Goal: Task Accomplishment & Management: Use online tool/utility

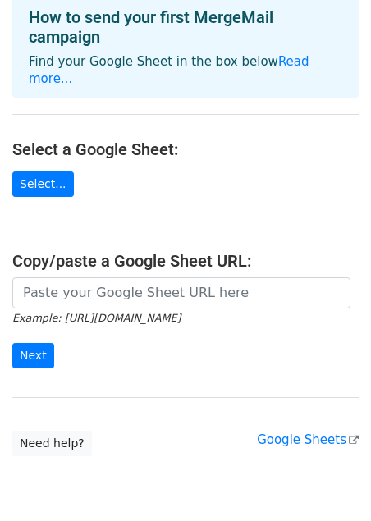
scroll to position [117, 0]
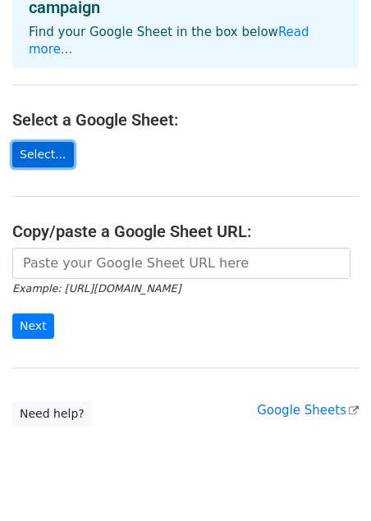
click at [18, 142] on link "Select..." at bounding box center [43, 154] width 62 height 25
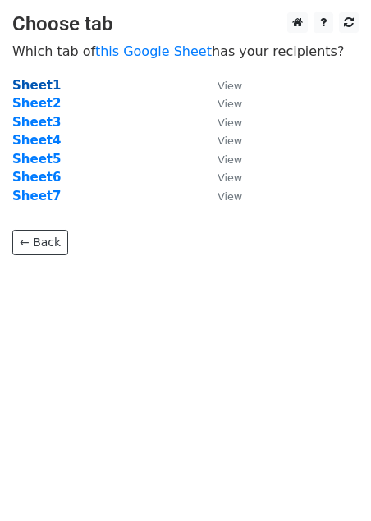
click at [40, 91] on strong "Sheet1" at bounding box center [36, 85] width 48 height 15
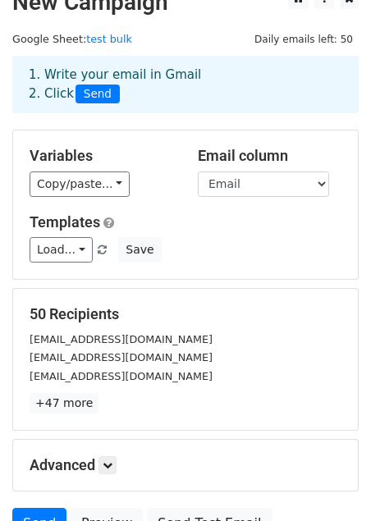
scroll to position [28, 0]
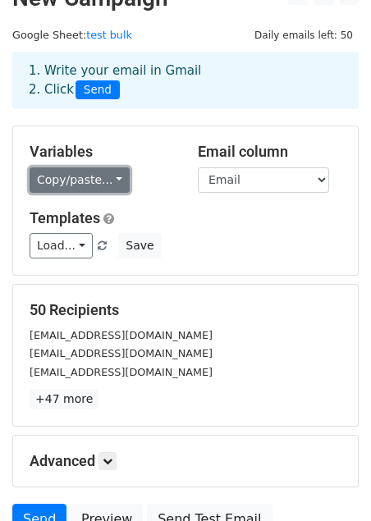
click at [109, 182] on link "Copy/paste..." at bounding box center [80, 180] width 100 height 25
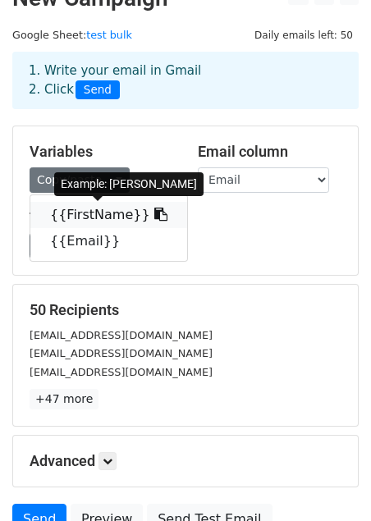
click at [116, 219] on link "{{FirstName}}" at bounding box center [108, 215] width 157 height 26
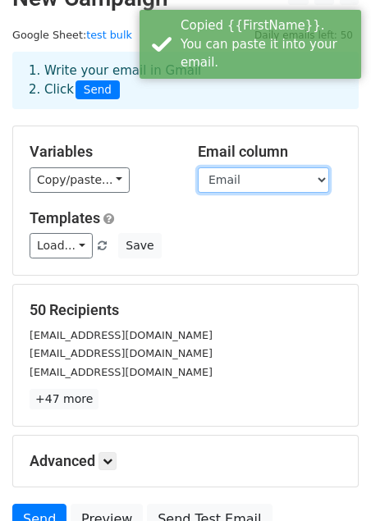
click at [227, 178] on select "FirstName Email" at bounding box center [263, 180] width 131 height 25
click at [198, 168] on select "FirstName Email" at bounding box center [263, 180] width 131 height 25
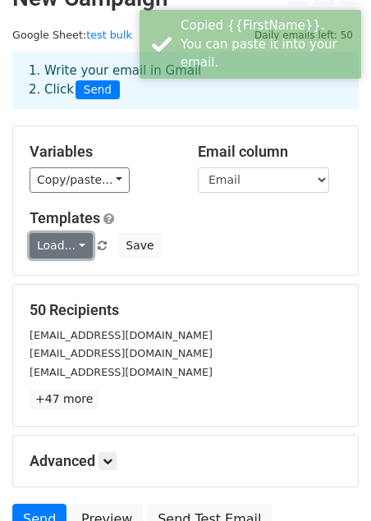
click at [78, 247] on link "Load..." at bounding box center [61, 245] width 63 height 25
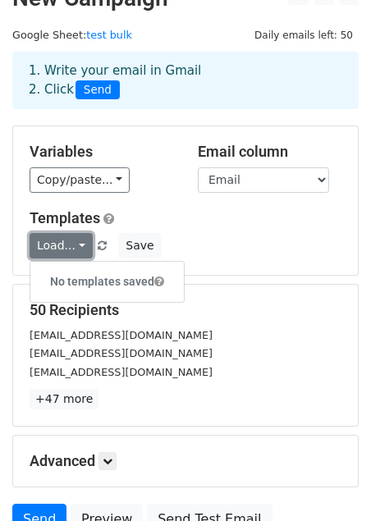
click at [78, 246] on link "Load..." at bounding box center [61, 245] width 63 height 25
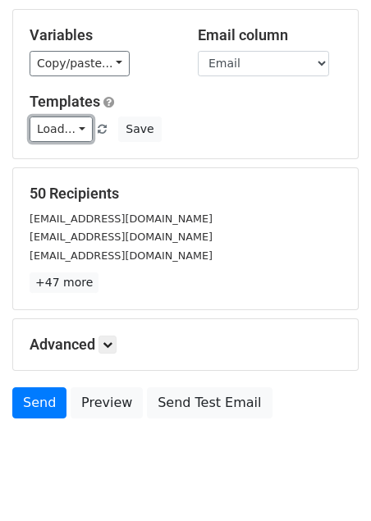
scroll to position [150, 0]
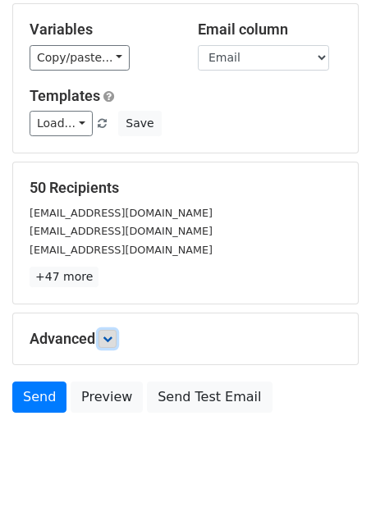
click at [112, 342] on icon at bounding box center [108, 339] width 10 height 10
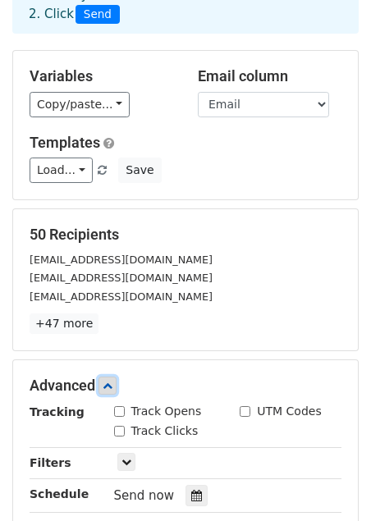
scroll to position [64, 0]
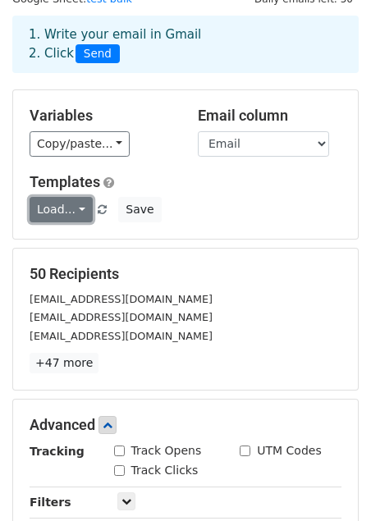
click at [63, 209] on link "Load..." at bounding box center [61, 209] width 63 height 25
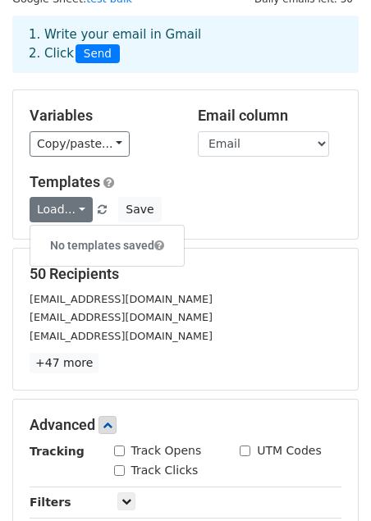
click at [166, 283] on div "50 Recipients rickorlandi@exemail.com.au danielgayle322@gmail.com gdhs@shhs.ch …" at bounding box center [186, 319] width 312 height 108
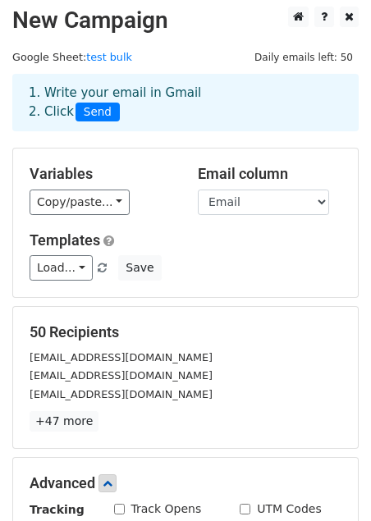
scroll to position [0, 0]
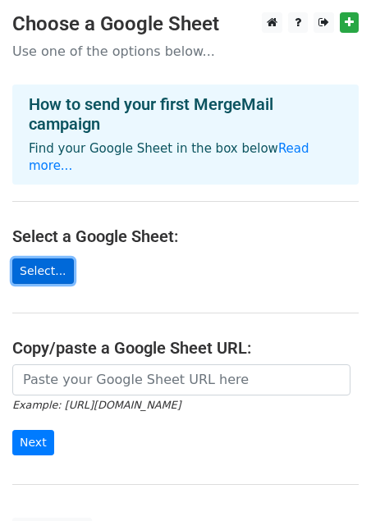
click at [53, 259] on link "Select..." at bounding box center [43, 271] width 62 height 25
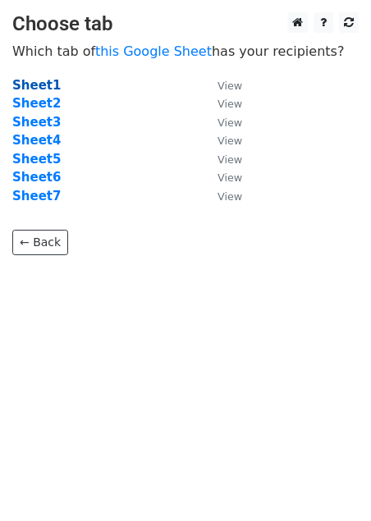
click at [38, 90] on strong "Sheet1" at bounding box center [36, 85] width 48 height 15
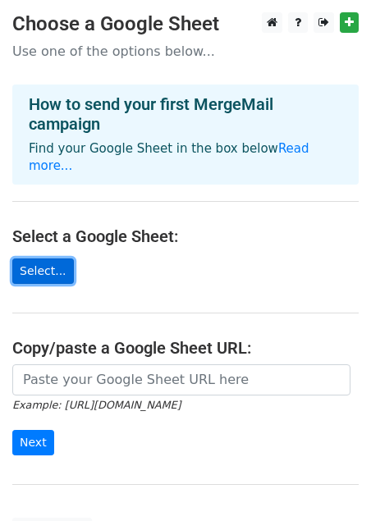
click at [51, 259] on link "Select..." at bounding box center [43, 271] width 62 height 25
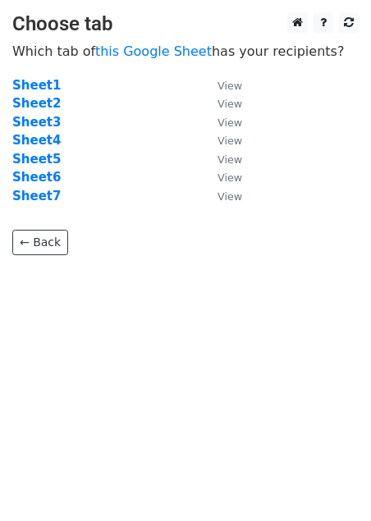
click at [49, 255] on link "← Back" at bounding box center [40, 242] width 56 height 25
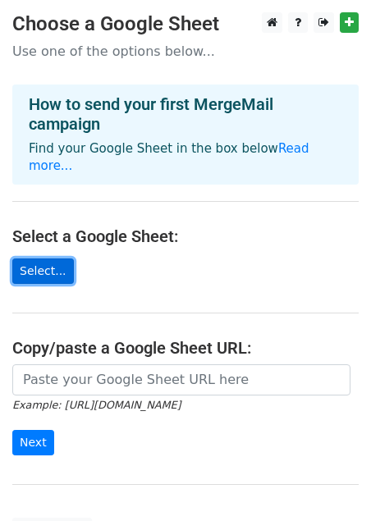
click at [49, 259] on link "Select..." at bounding box center [43, 271] width 62 height 25
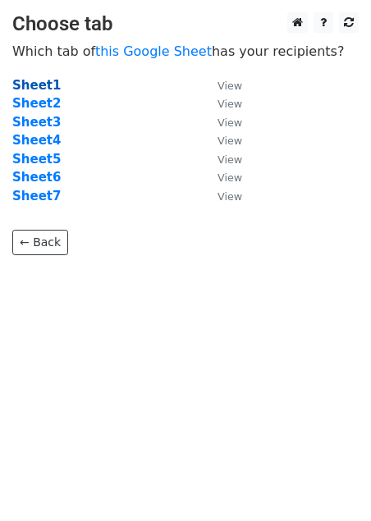
click at [36, 91] on strong "Sheet1" at bounding box center [36, 85] width 48 height 15
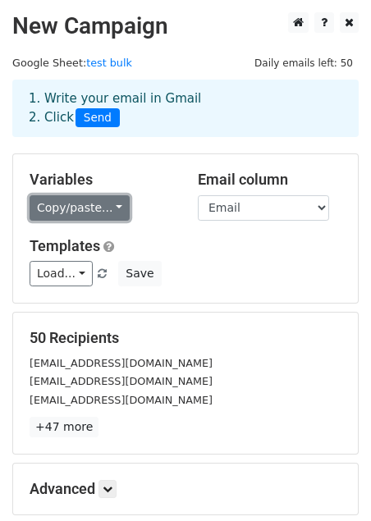
click at [84, 208] on link "Copy/paste..." at bounding box center [80, 207] width 100 height 25
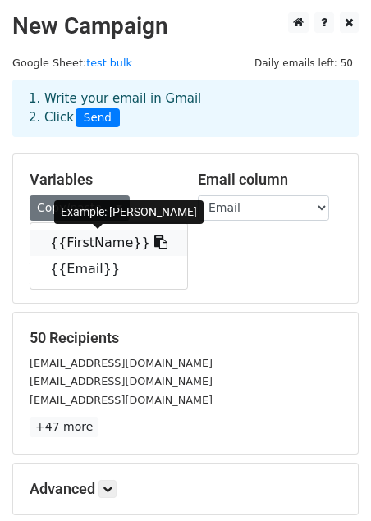
click at [85, 245] on link "{{FirstName}}" at bounding box center [108, 243] width 157 height 26
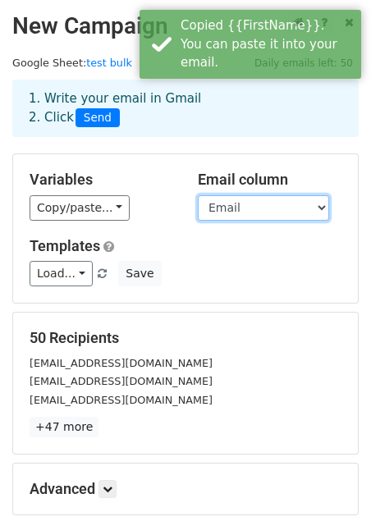
click at [223, 211] on select "FirstName Email" at bounding box center [263, 207] width 131 height 25
click at [198, 195] on select "FirstName Email" at bounding box center [263, 207] width 131 height 25
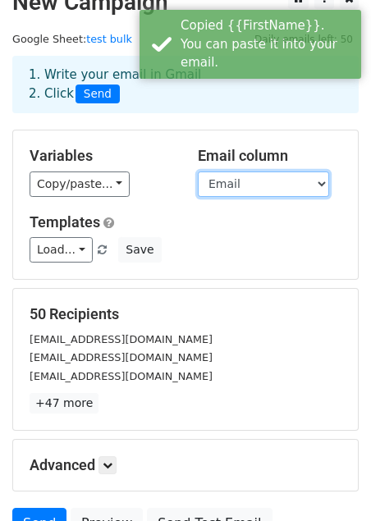
scroll to position [27, 0]
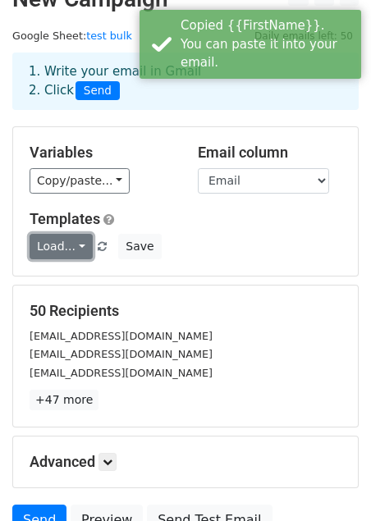
click at [80, 250] on link "Load..." at bounding box center [61, 246] width 63 height 25
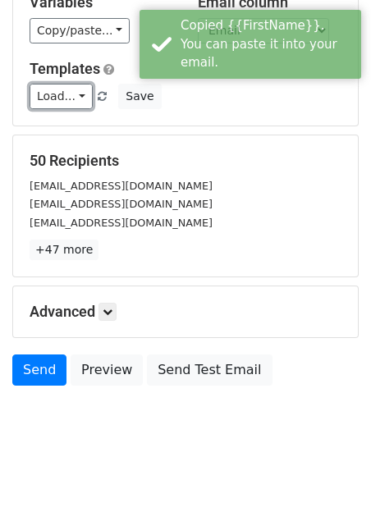
scroll to position [181, 0]
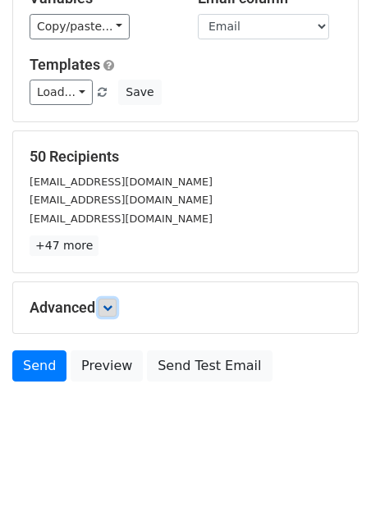
click at [111, 306] on icon at bounding box center [108, 308] width 10 height 10
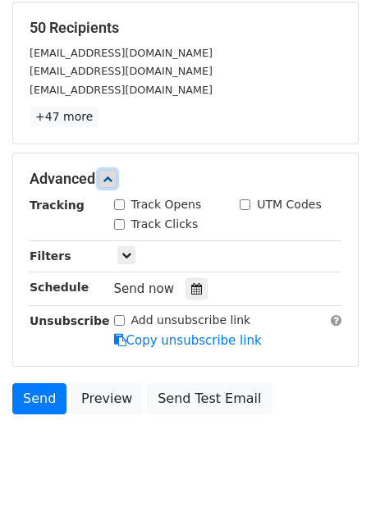
scroll to position [342, 0]
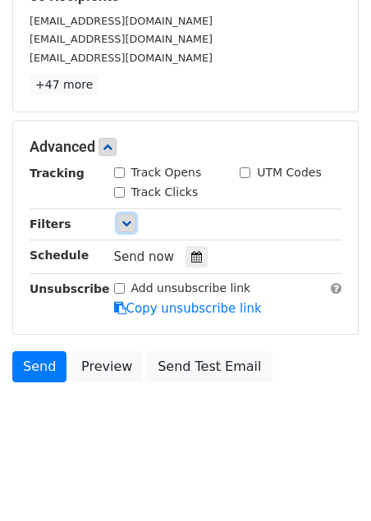
click at [122, 227] on icon at bounding box center [127, 223] width 10 height 10
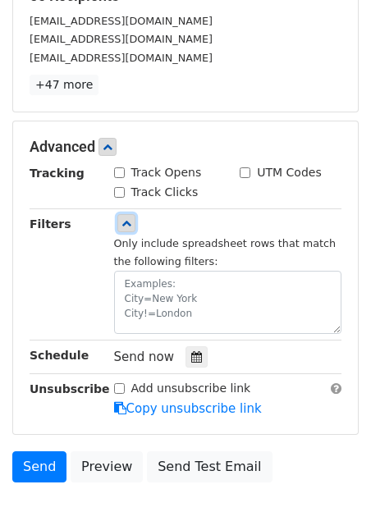
click at [125, 226] on icon at bounding box center [127, 223] width 10 height 10
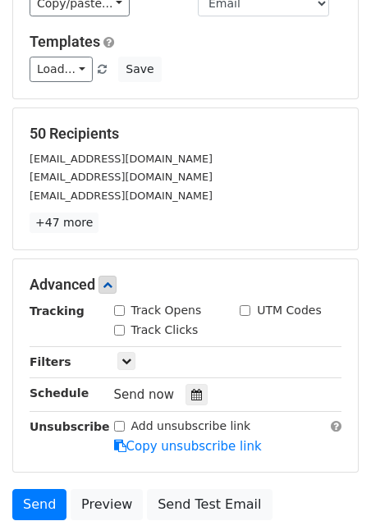
scroll to position [213, 0]
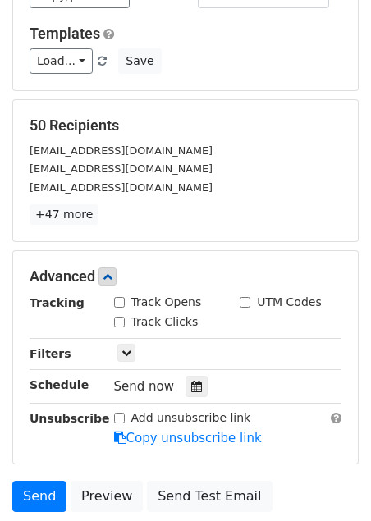
click at [126, 301] on div "Track Opens" at bounding box center [158, 302] width 88 height 17
click at [123, 301] on input "Track Opens" at bounding box center [119, 302] width 11 height 11
checkbox input "true"
click at [122, 319] on input "Track Clicks" at bounding box center [119, 322] width 11 height 11
checkbox input "true"
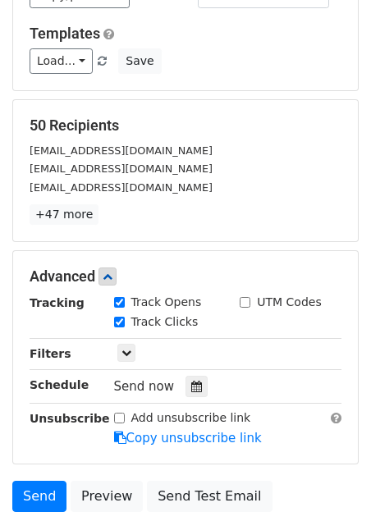
click at [253, 301] on div "UTM Codes" at bounding box center [280, 302] width 81 height 17
click at [247, 301] on input "UTM Codes" at bounding box center [245, 302] width 11 height 11
checkbox input "true"
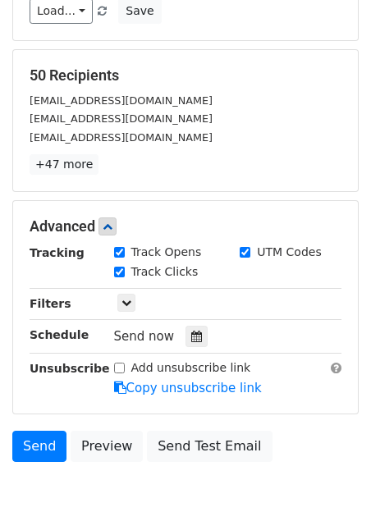
scroll to position [342, 0]
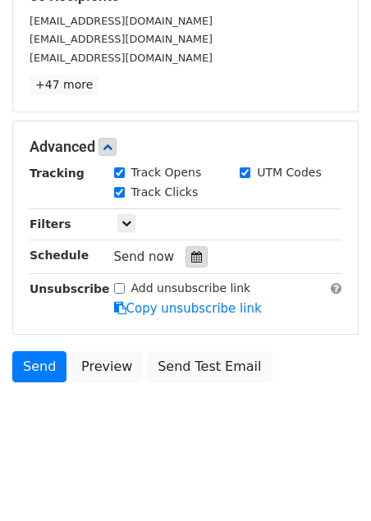
click at [191, 253] on icon at bounding box center [196, 256] width 11 height 11
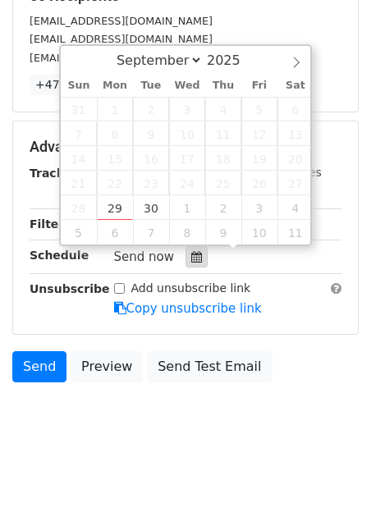
click at [186, 260] on div at bounding box center [197, 256] width 22 height 21
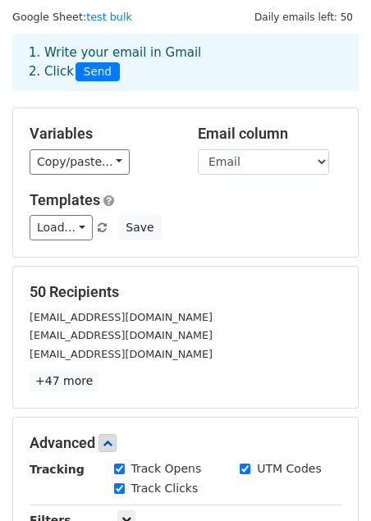
scroll to position [41, 0]
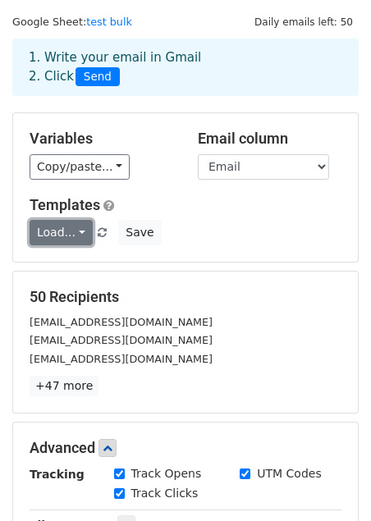
click at [80, 236] on link "Load..." at bounding box center [61, 232] width 63 height 25
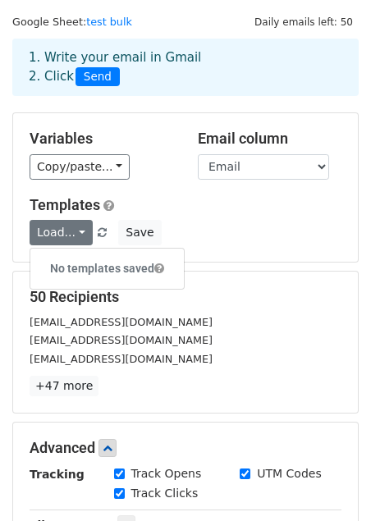
click at [79, 259] on h6 "No templates saved" at bounding box center [107, 268] width 154 height 27
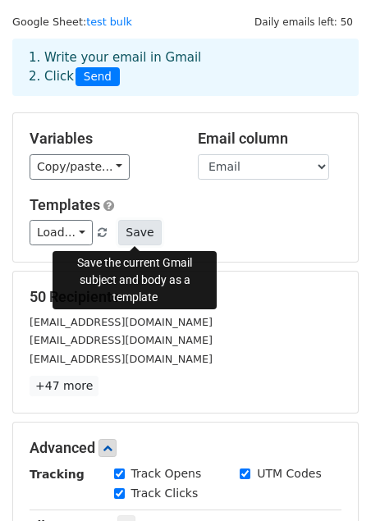
click at [130, 233] on button "Save" at bounding box center [139, 232] width 43 height 25
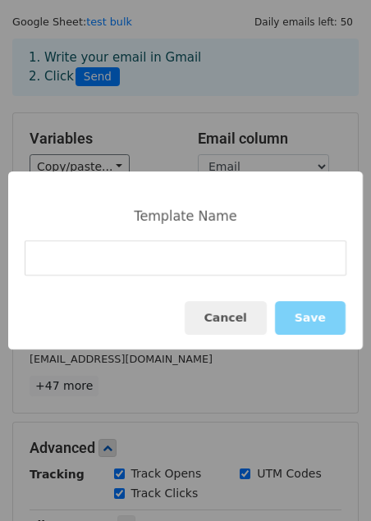
click at [130, 253] on input at bounding box center [186, 258] width 322 height 35
type input "FollowUp Target List (All leads)"
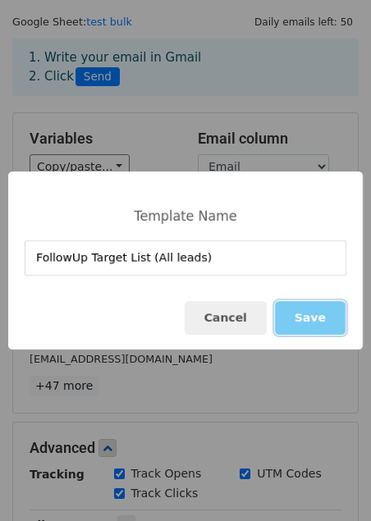
click at [333, 307] on button "Save" at bounding box center [310, 318] width 71 height 34
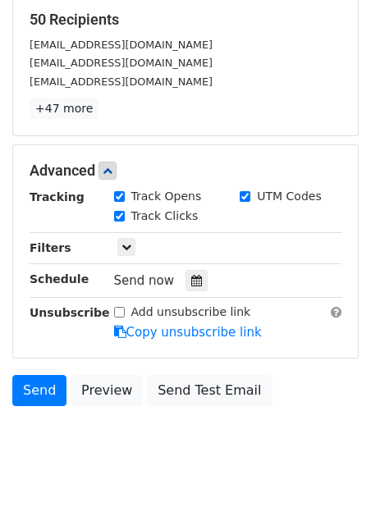
scroll to position [342, 0]
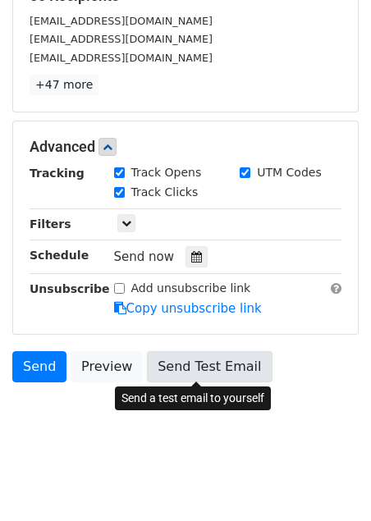
click at [177, 362] on link "Send Test Email" at bounding box center [209, 366] width 125 height 31
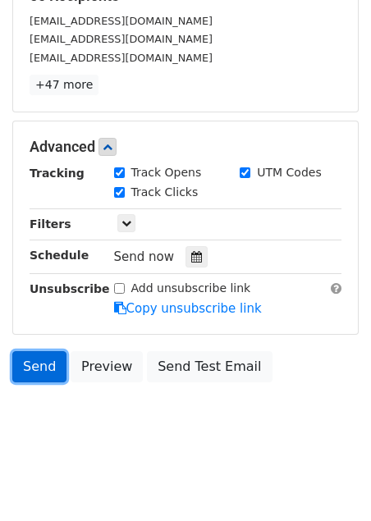
click at [42, 363] on link "Send" at bounding box center [39, 366] width 54 height 31
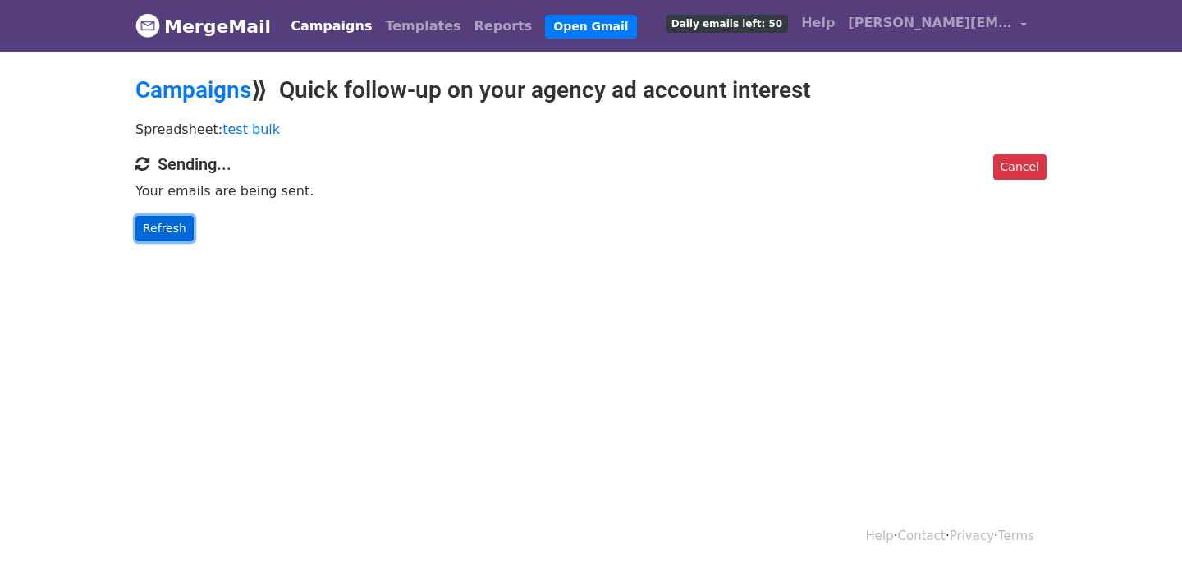
click at [168, 224] on link "Refresh" at bounding box center [164, 228] width 58 height 25
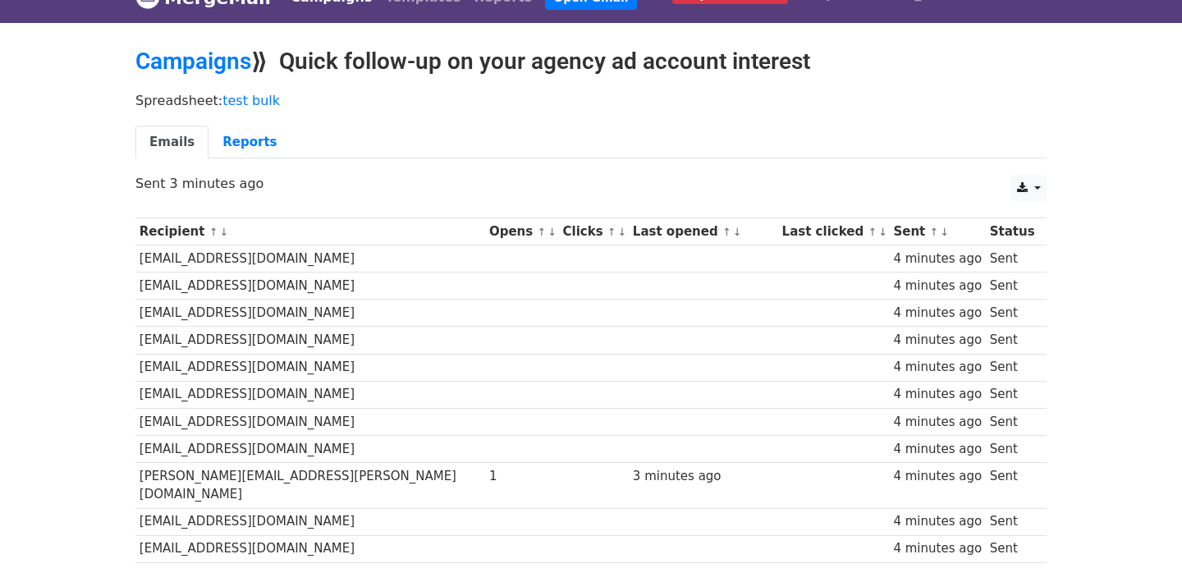
scroll to position [30, 0]
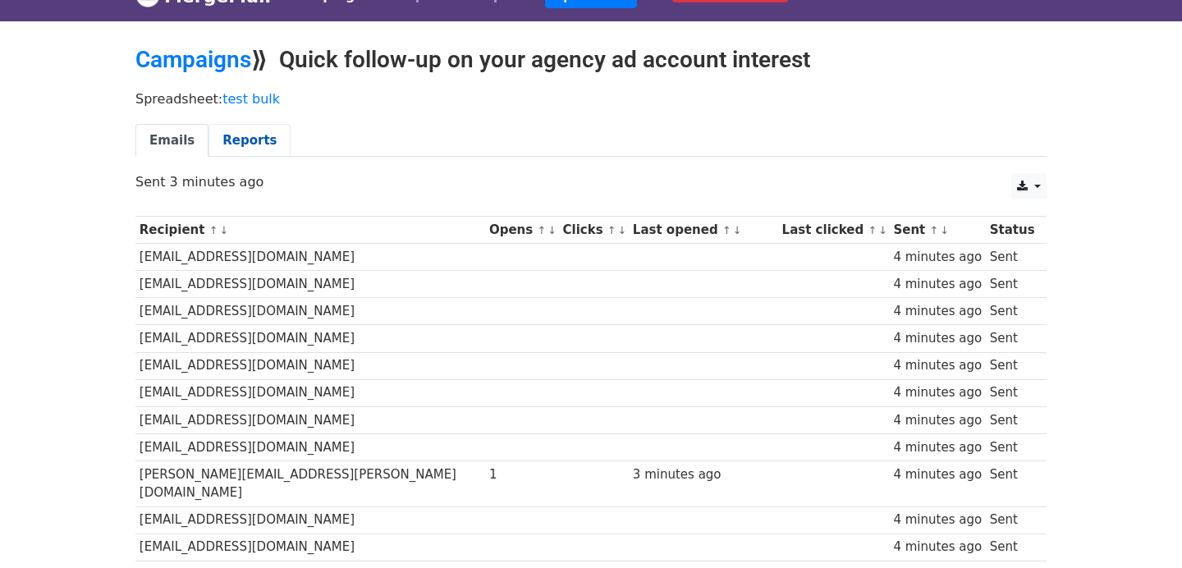
click at [258, 133] on link "Reports" at bounding box center [250, 141] width 82 height 34
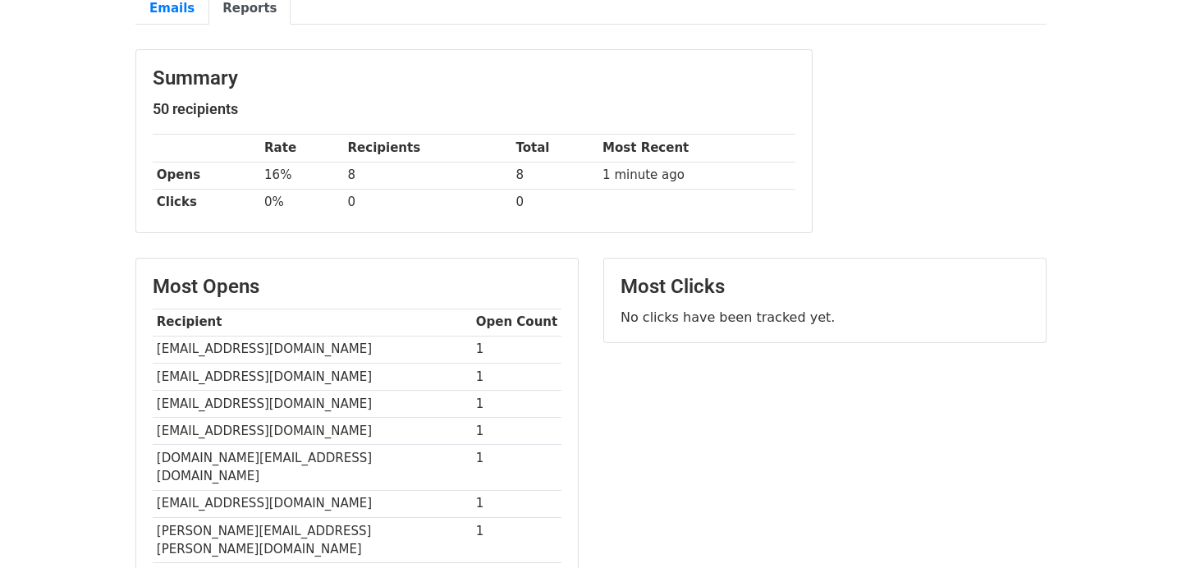
scroll to position [149, 0]
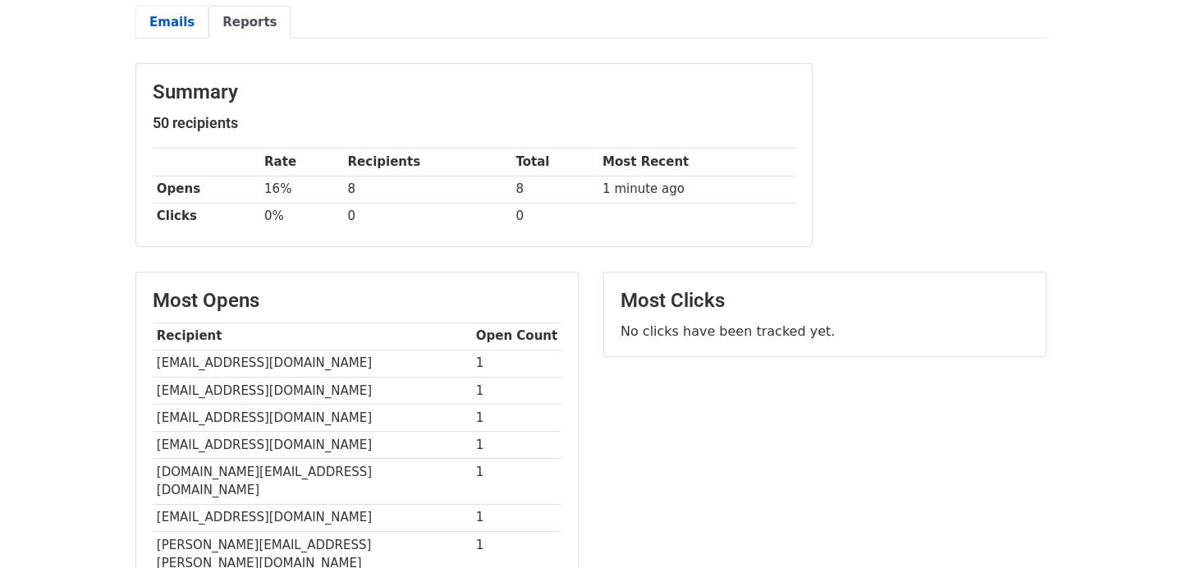
click at [176, 34] on link "Emails" at bounding box center [171, 23] width 73 height 34
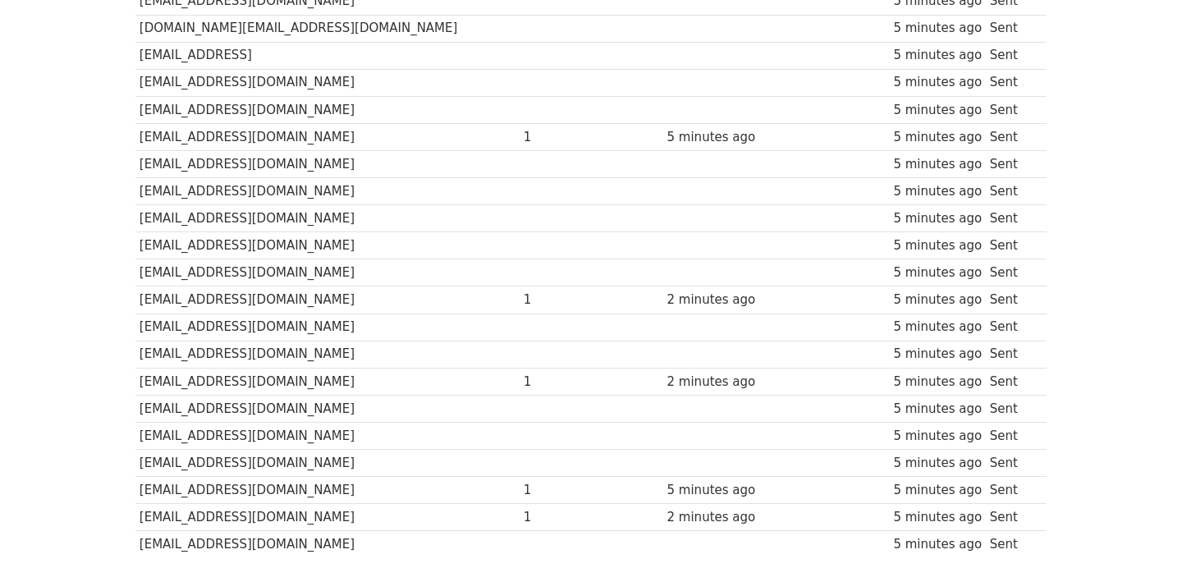
scroll to position [1210, 0]
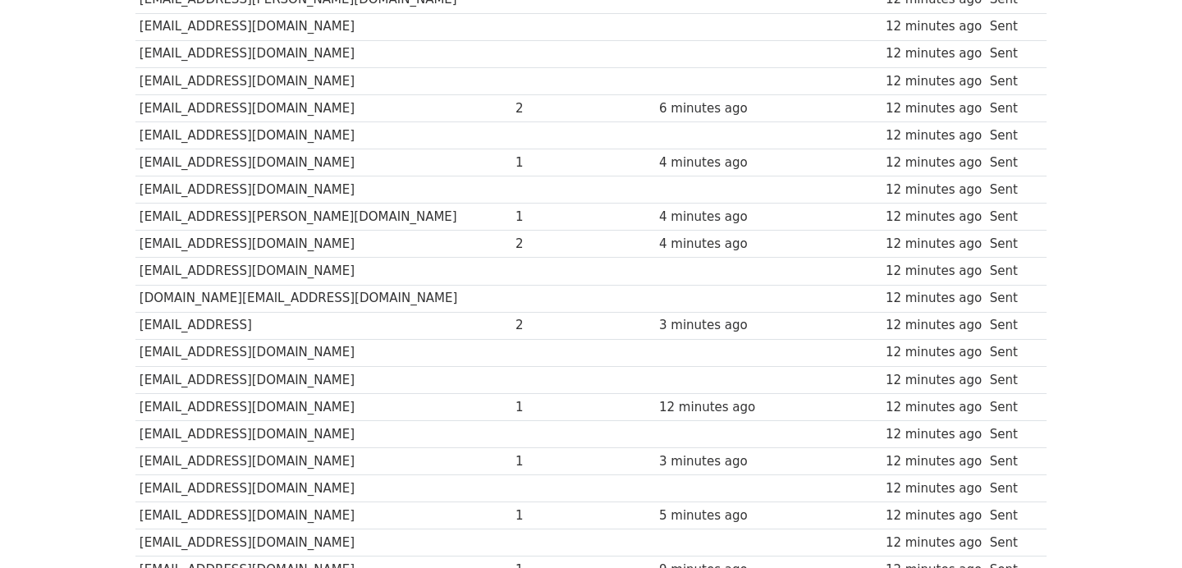
scroll to position [812, 0]
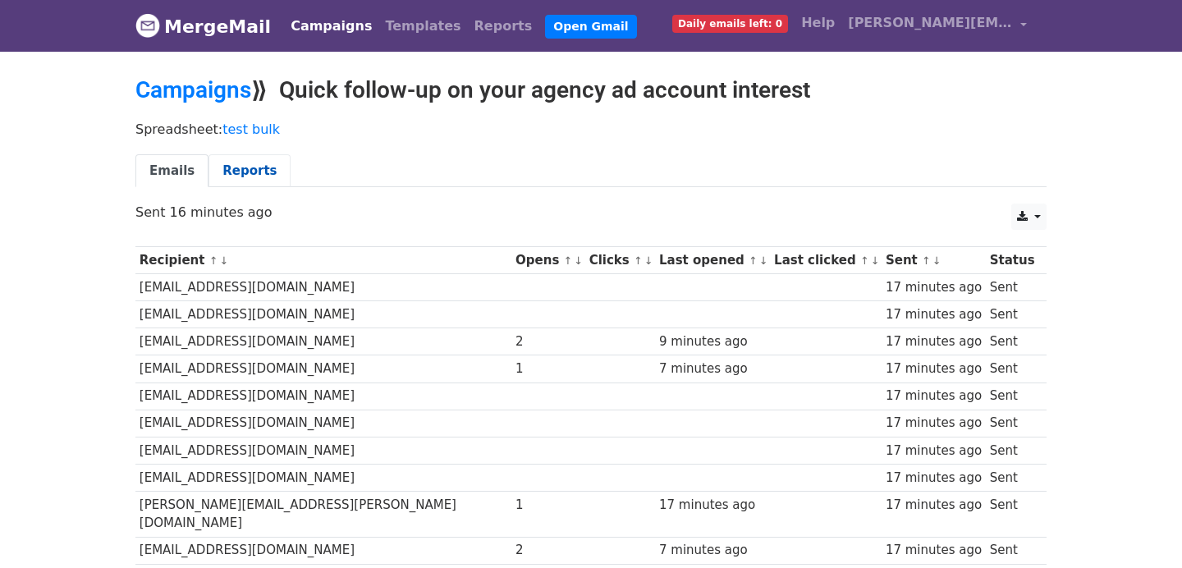
click at [251, 169] on link "Reports" at bounding box center [250, 171] width 82 height 34
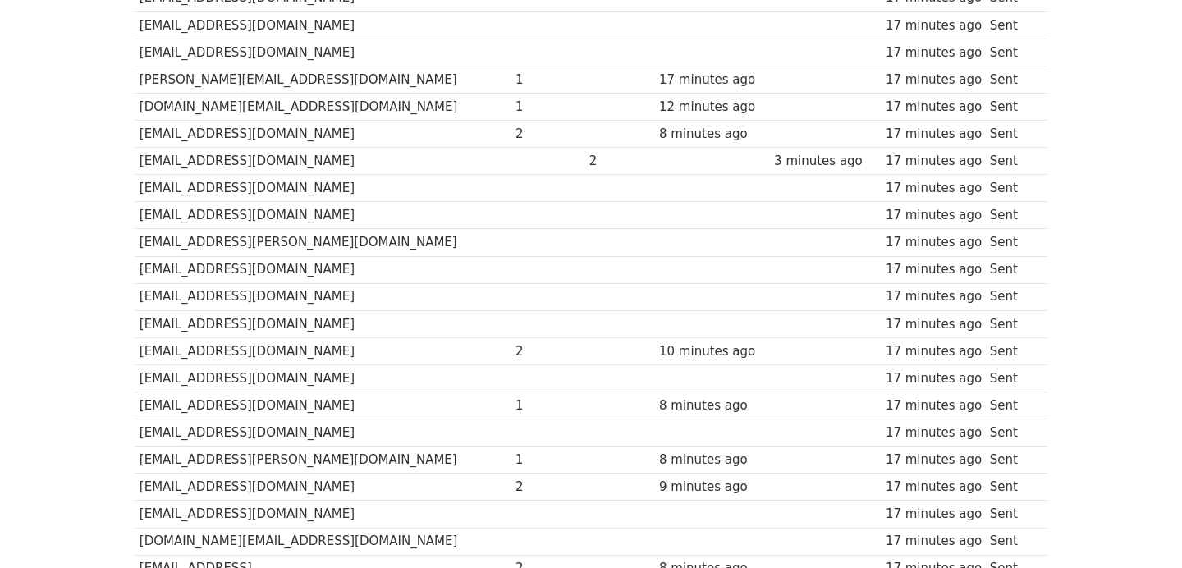
scroll to position [577, 0]
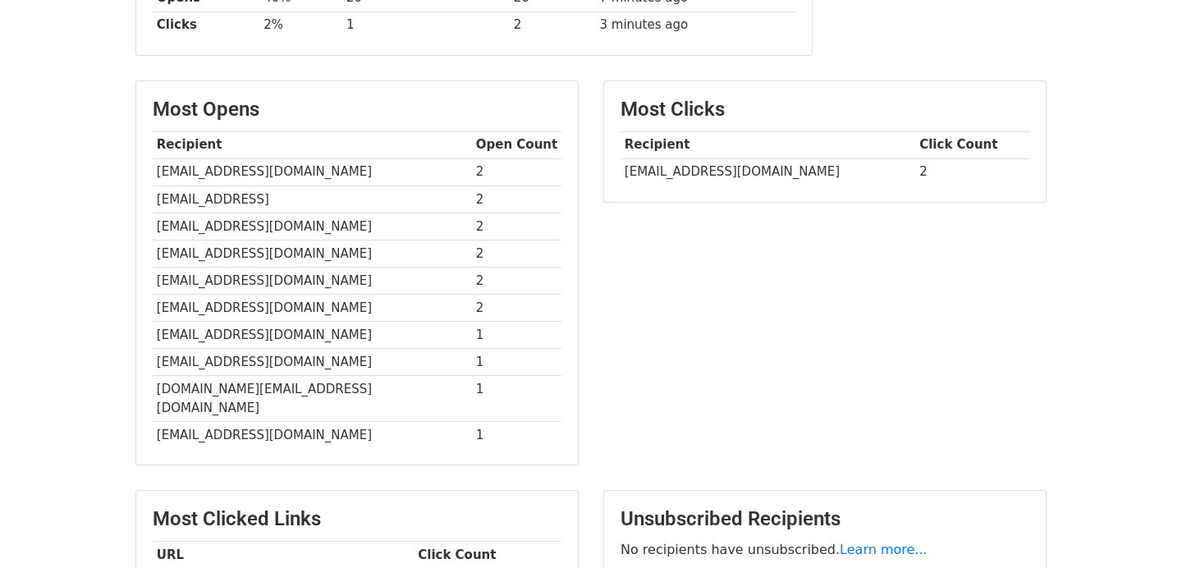
scroll to position [542, 0]
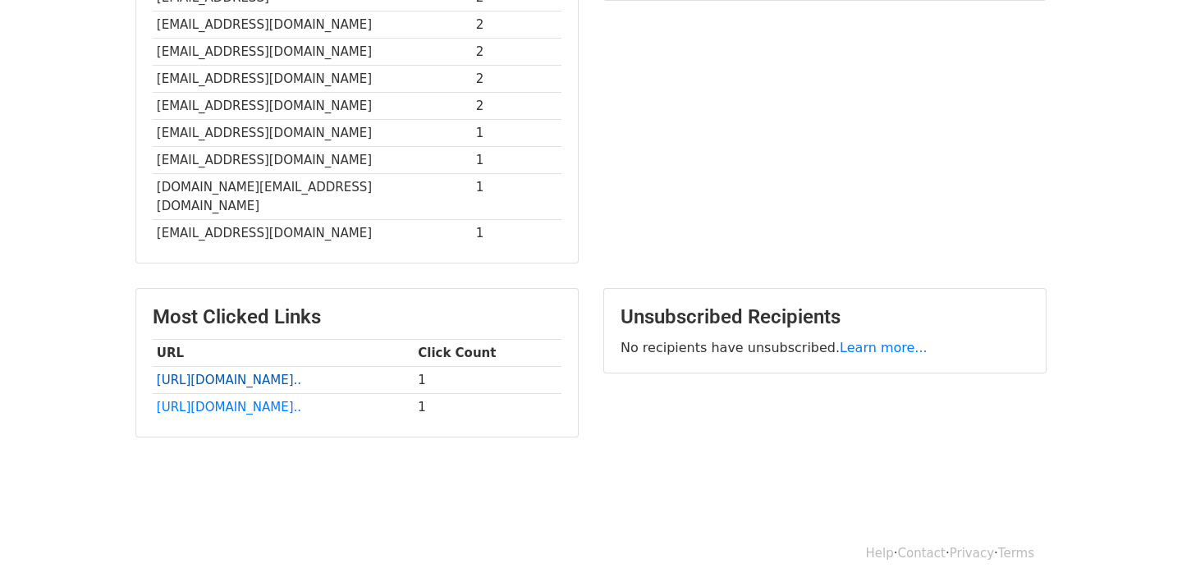
click at [263, 373] on link "https://igafnl.com/click?re..." at bounding box center [229, 380] width 145 height 15
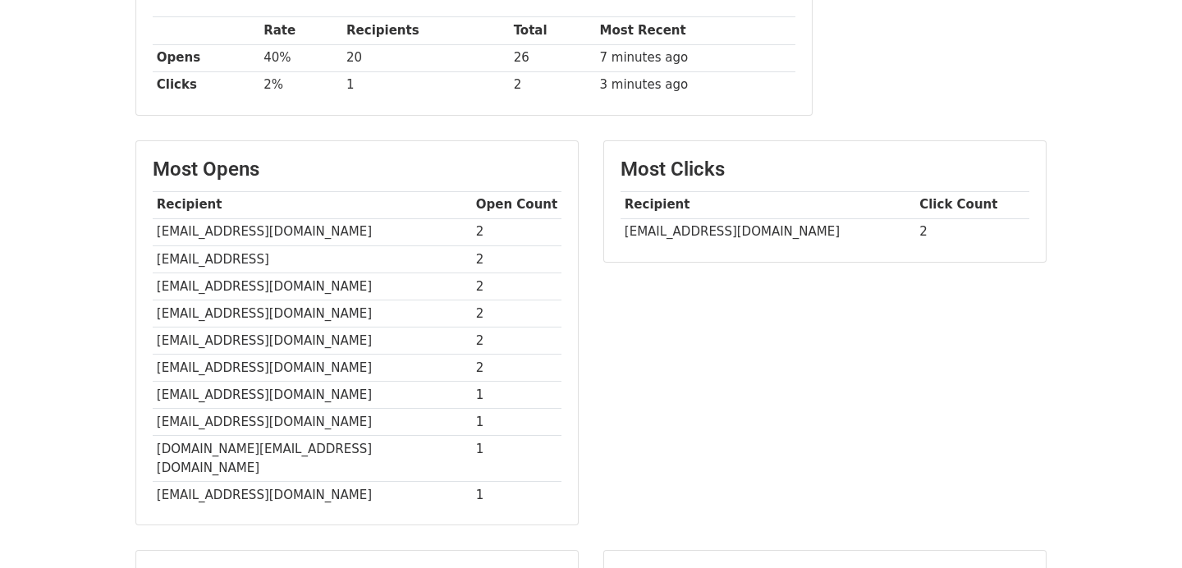
scroll to position [0, 0]
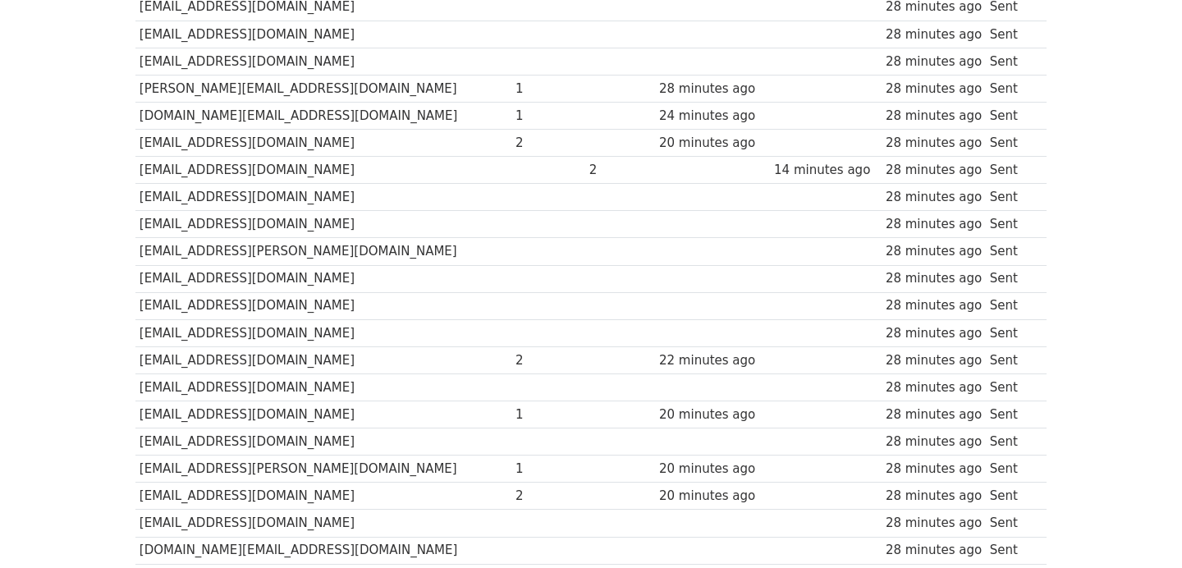
scroll to position [571, 0]
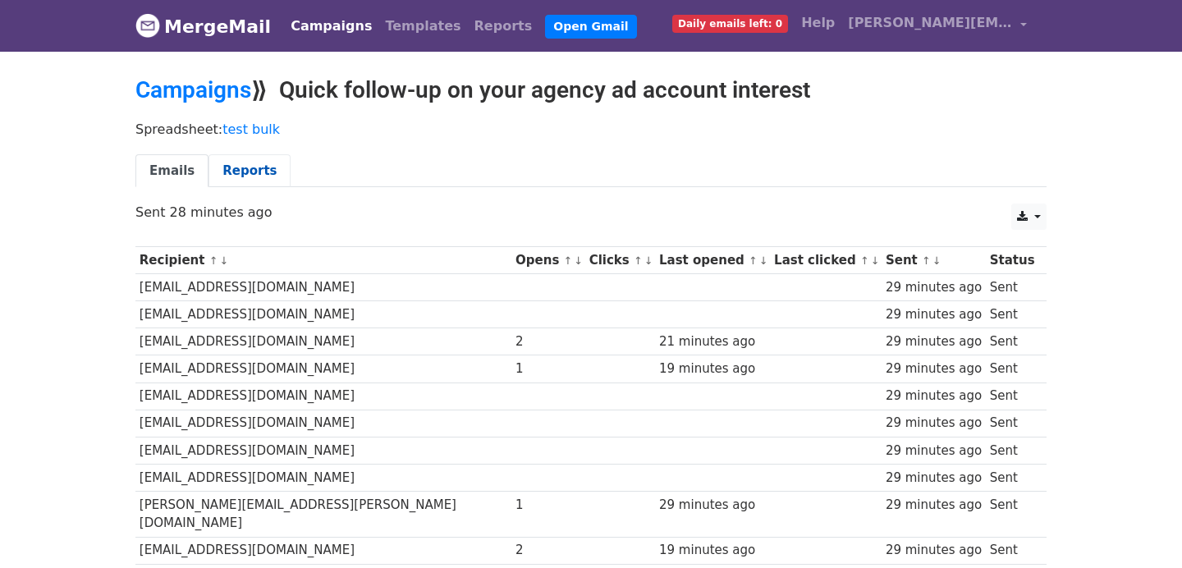
click at [250, 181] on link "Reports" at bounding box center [250, 171] width 82 height 34
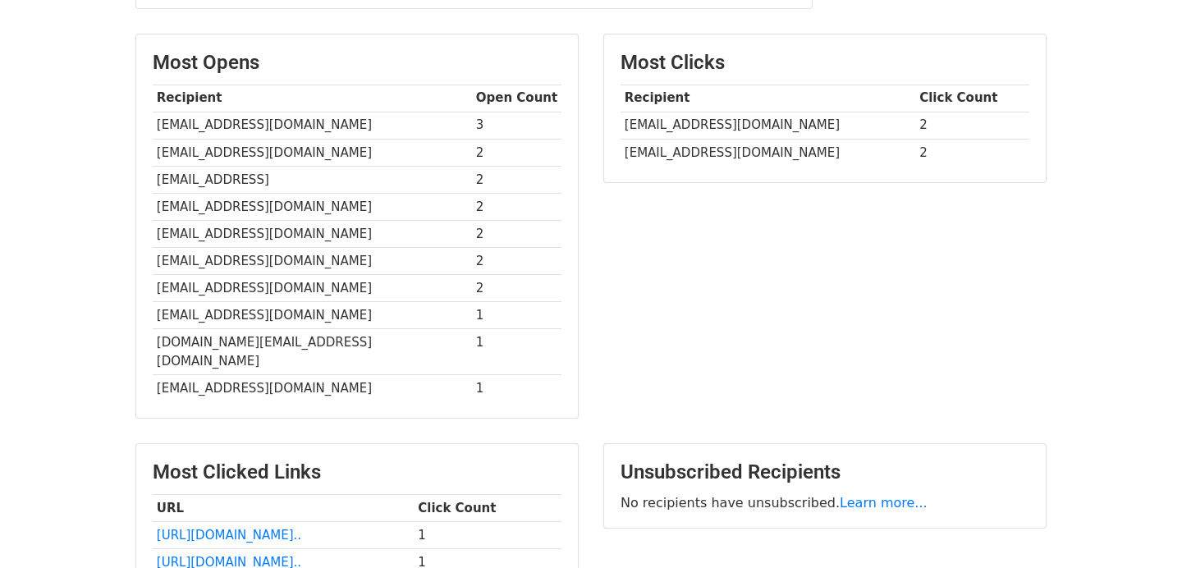
scroll to position [379, 0]
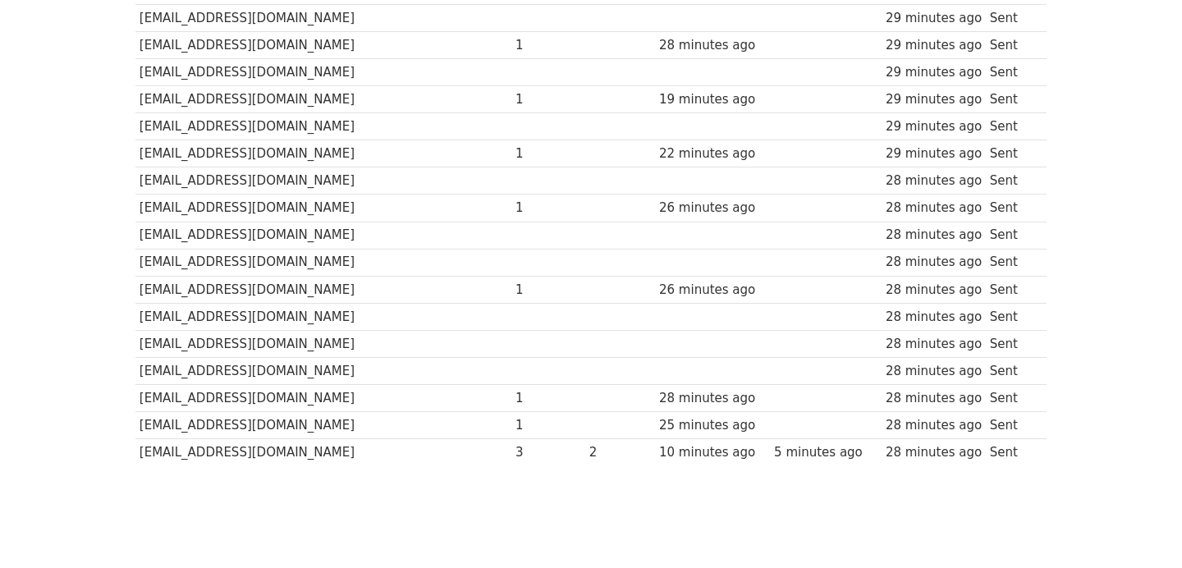
scroll to position [1210, 0]
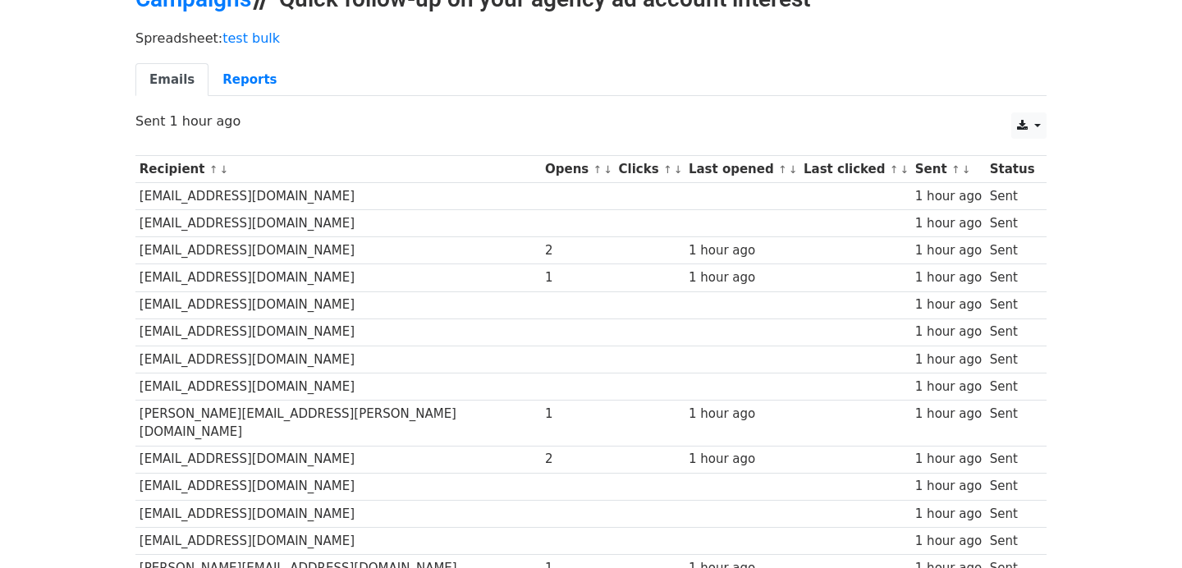
scroll to position [7, 0]
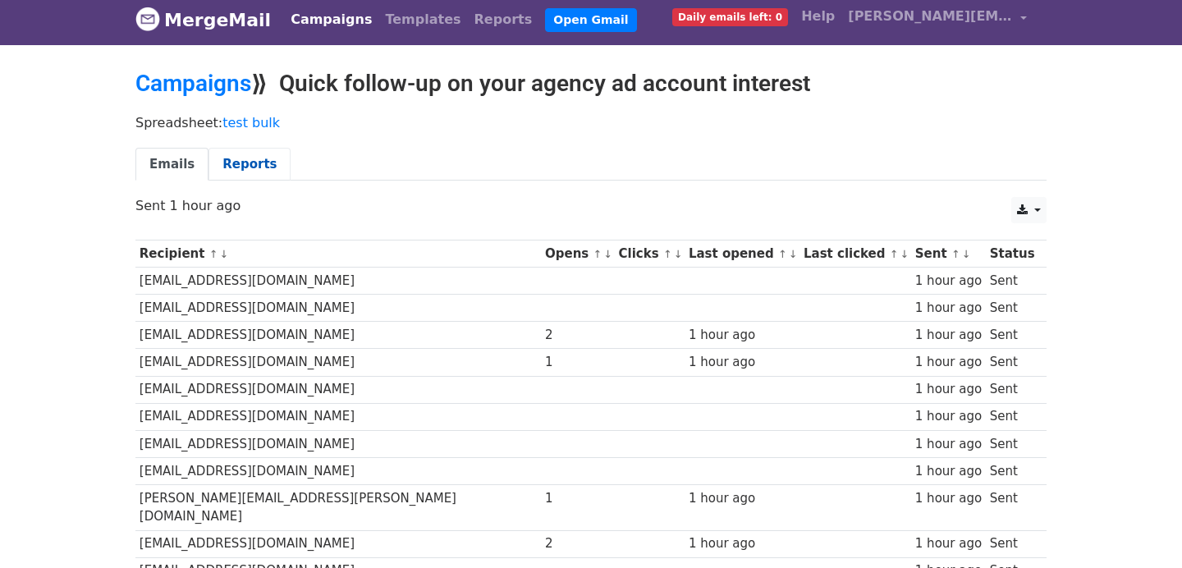
click at [255, 157] on link "Reports" at bounding box center [250, 165] width 82 height 34
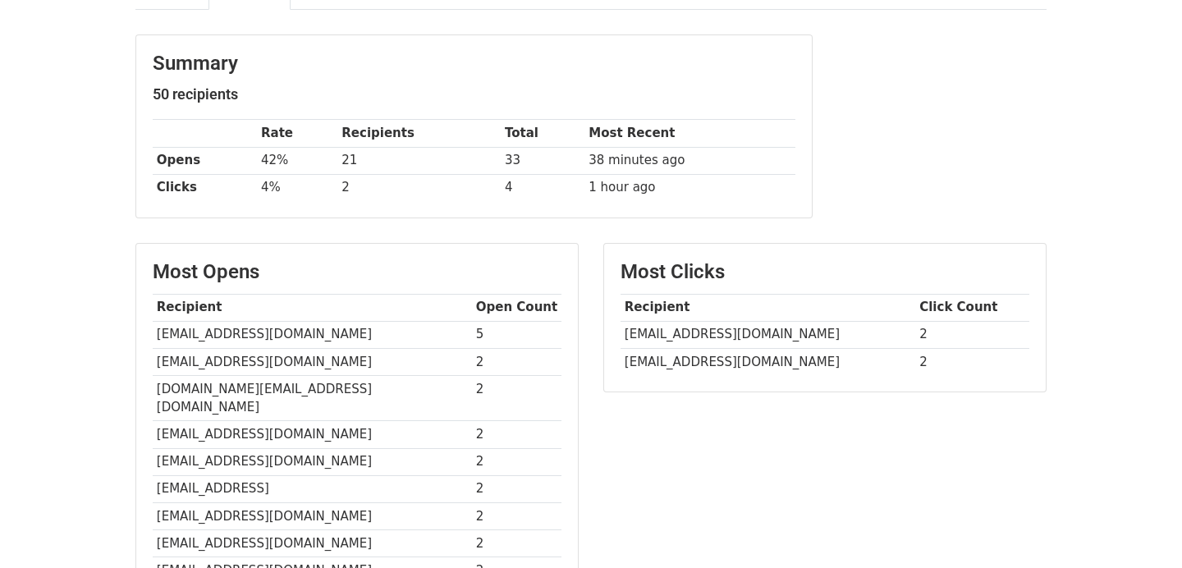
scroll to position [154, 0]
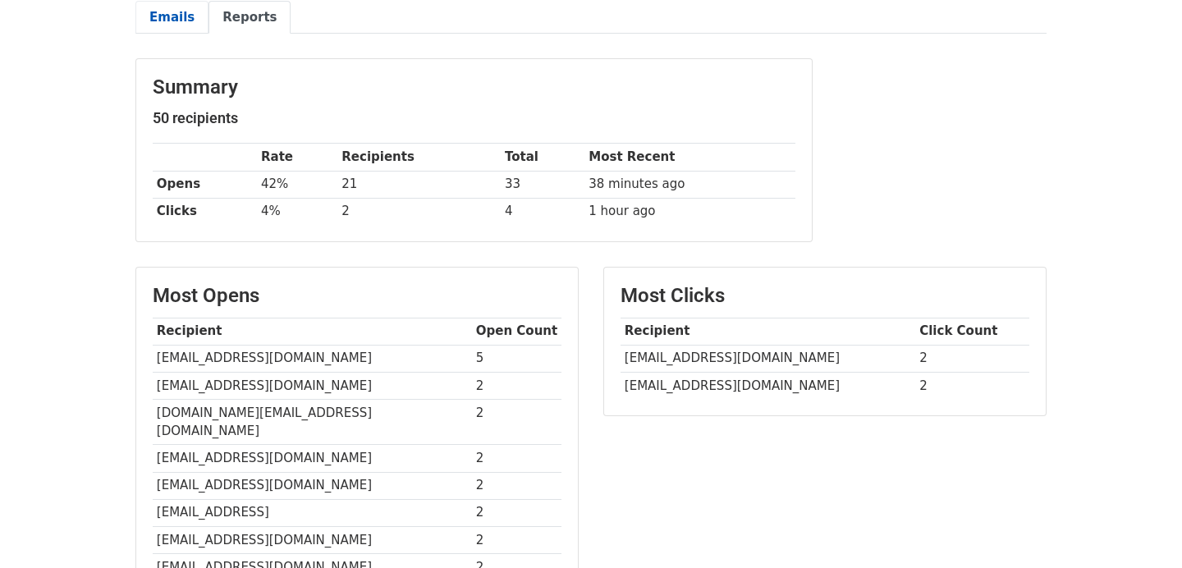
click at [172, 21] on link "Emails" at bounding box center [171, 18] width 73 height 34
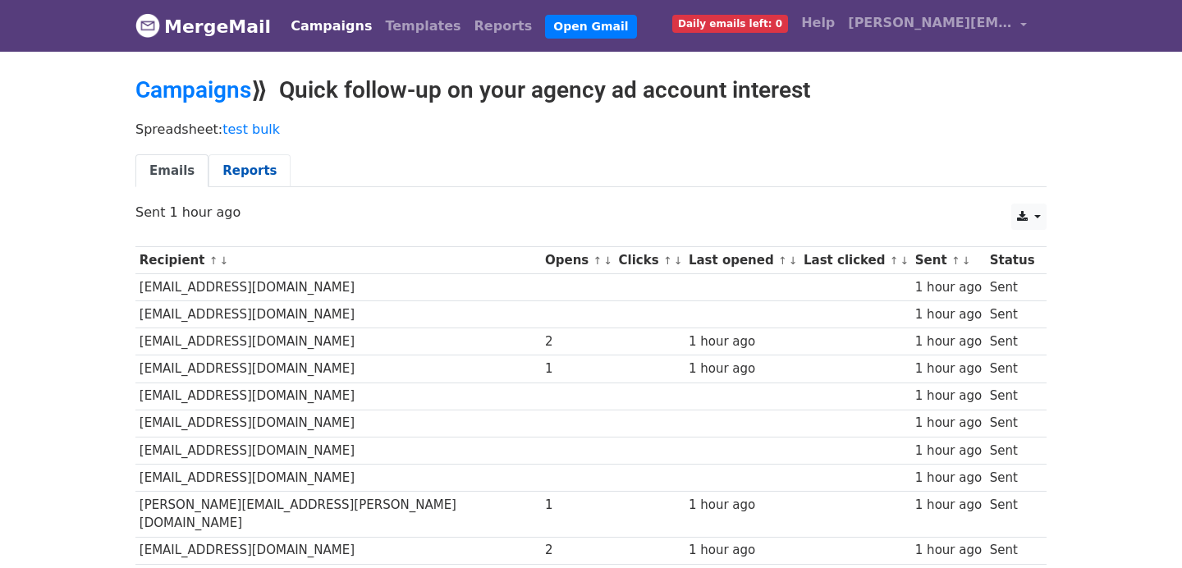
click at [233, 167] on link "Reports" at bounding box center [250, 171] width 82 height 34
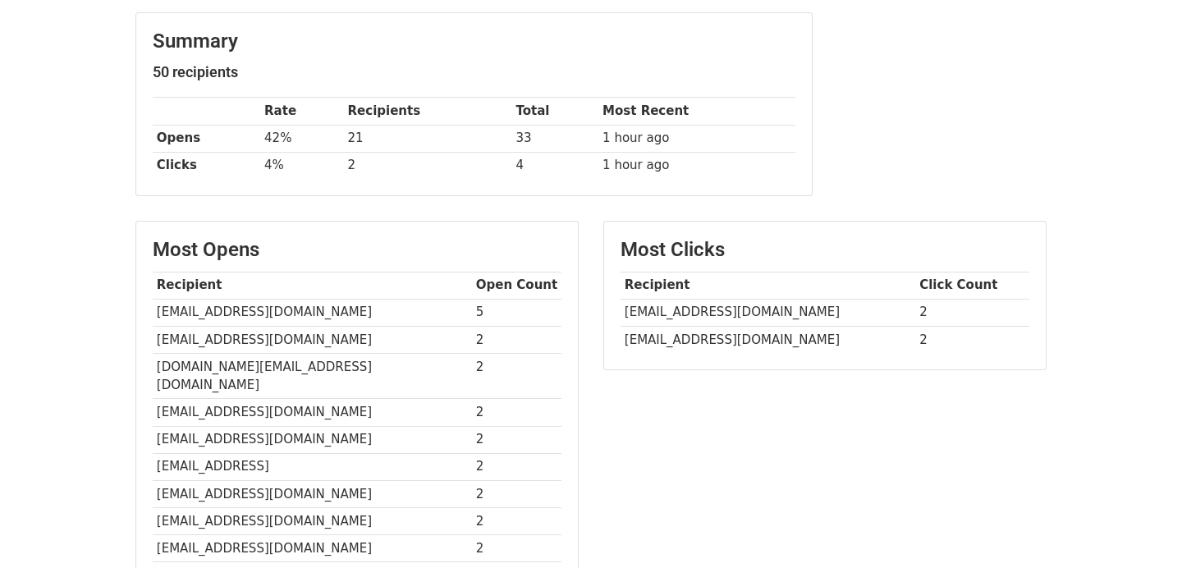
scroll to position [150, 0]
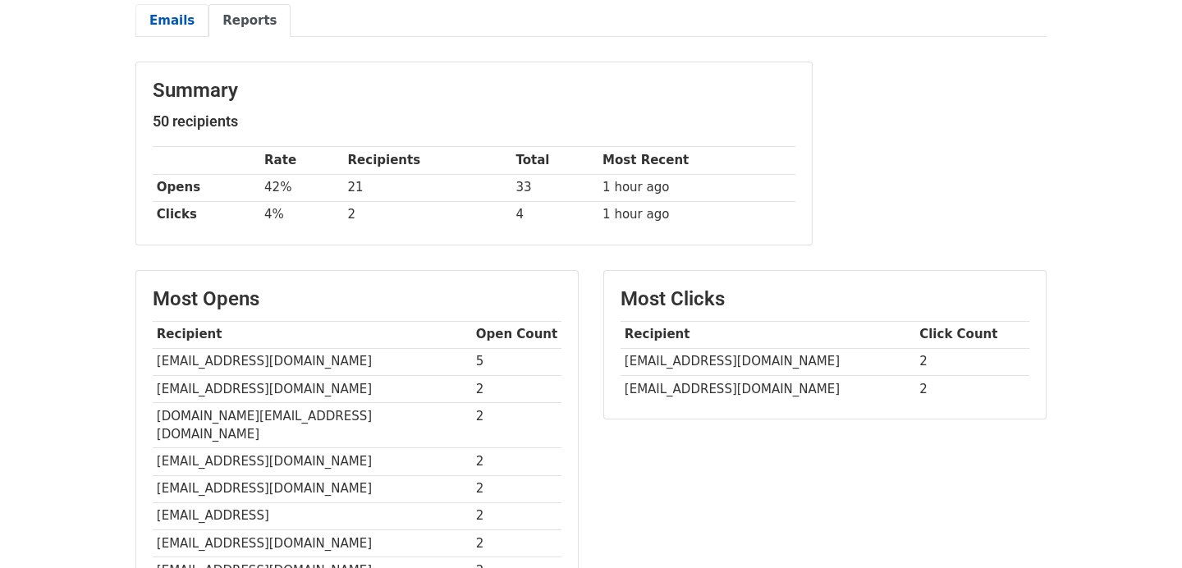
click at [181, 33] on link "Emails" at bounding box center [171, 21] width 73 height 34
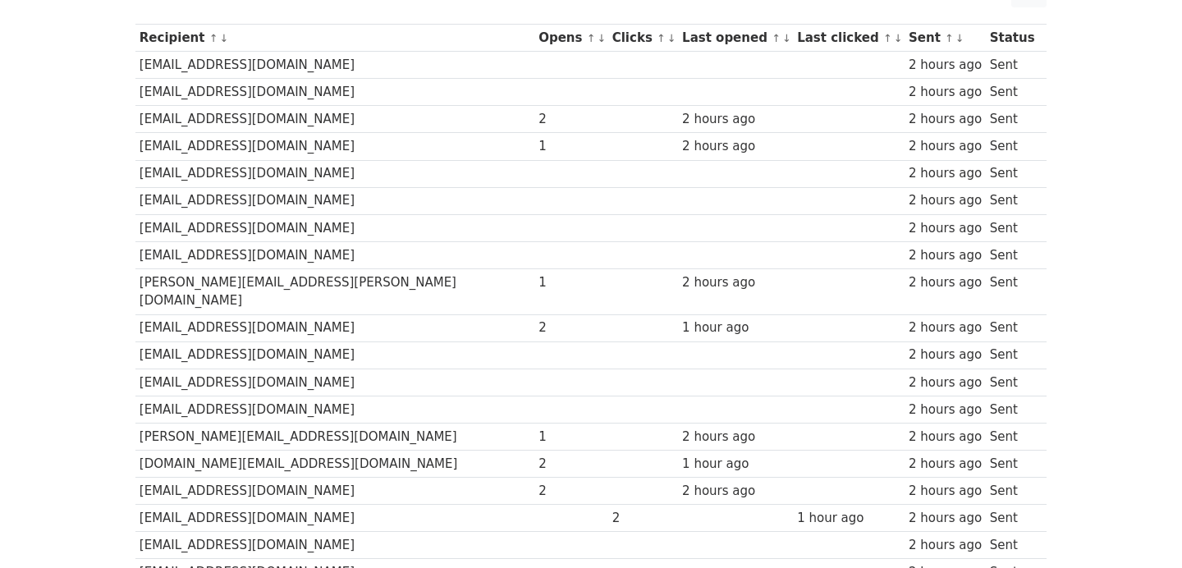
scroll to position [2, 0]
